Goal: Check status

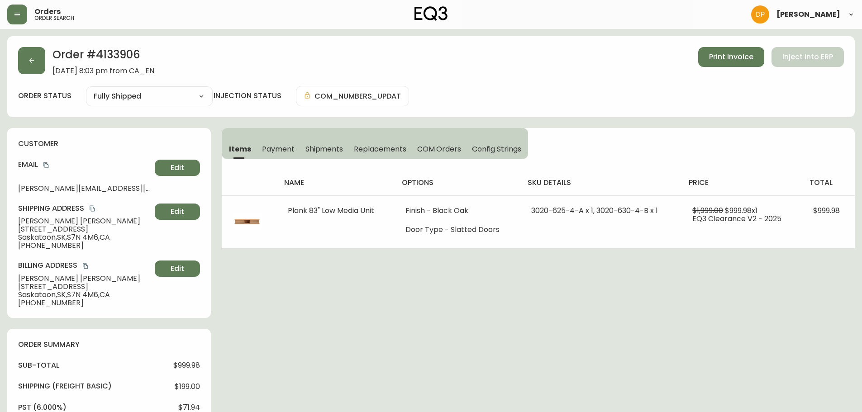
click at [38, 66] on button "button" at bounding box center [31, 60] width 27 height 27
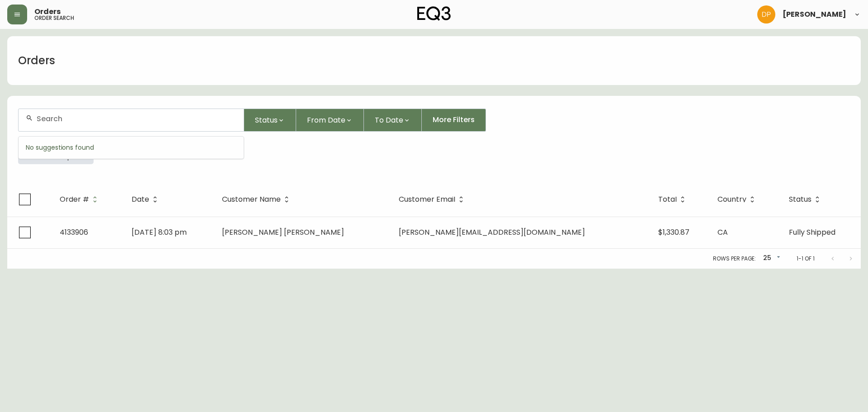
drag, startPoint x: 133, startPoint y: 120, endPoint x: 123, endPoint y: 124, distance: 10.6
click at [123, 124] on div at bounding box center [131, 120] width 225 height 22
click at [94, 166] on div "Everywhere 4133906" at bounding box center [434, 155] width 832 height 33
click at [83, 154] on icon "button" at bounding box center [80, 151] width 7 height 7
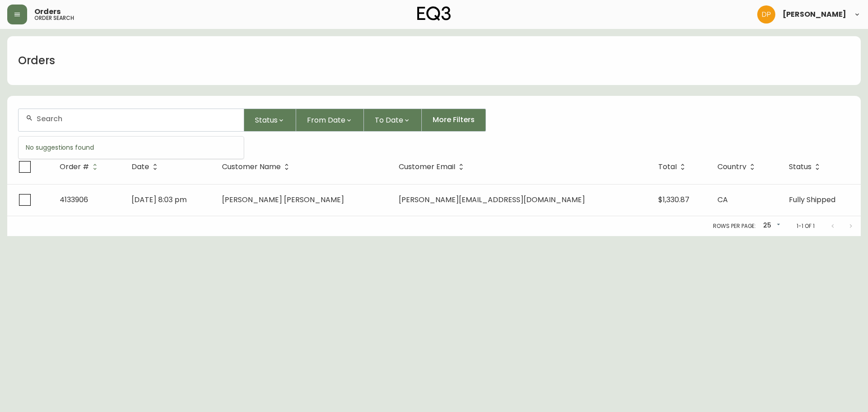
click at [85, 120] on input "text" at bounding box center [137, 118] width 200 height 9
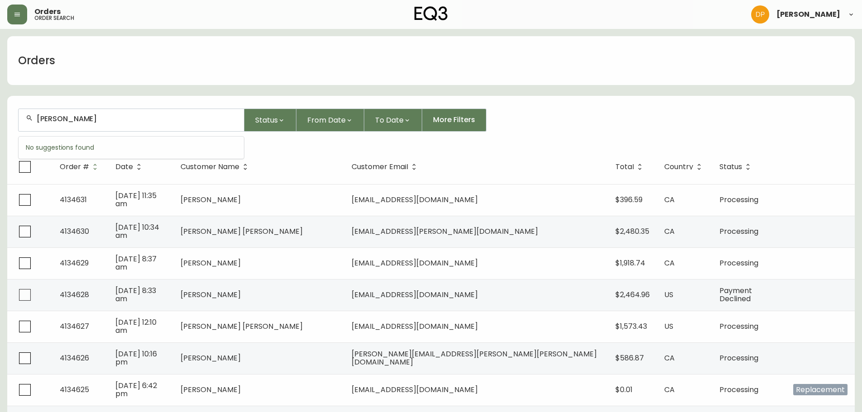
type input "[PERSON_NAME]"
